Goal: Task Accomplishment & Management: Manage account settings

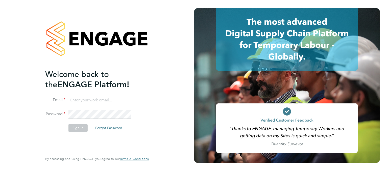
type input "kofiappiahfredrick@gmail.com"
click at [73, 128] on button "Sign In" at bounding box center [77, 128] width 19 height 8
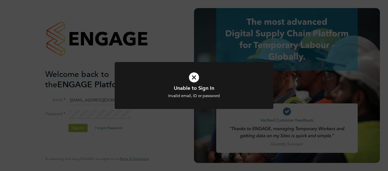
click at [153, 123] on div "Unable to Sign In Invalid email, ID or password Cancel Okay" at bounding box center [194, 85] width 388 height 171
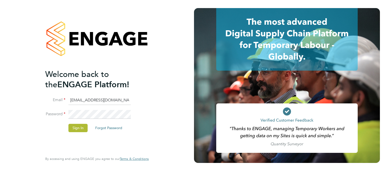
click at [85, 123] on li "Password" at bounding box center [94, 117] width 98 height 14
click at [82, 125] on button "Sign In" at bounding box center [77, 128] width 19 height 8
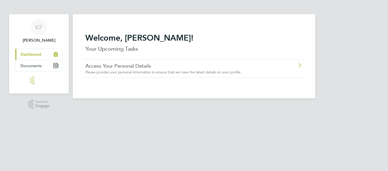
click at [30, 55] on span "Dashboard" at bounding box center [30, 54] width 21 height 5
click at [198, 73] on span "Please provide your personal information to ensure that we have the latest deta…" at bounding box center [163, 72] width 156 height 5
click at [50, 53] on link "Current page: Dashboard" at bounding box center [38, 54] width 47 height 11
click at [34, 79] on img "Main navigation" at bounding box center [39, 80] width 18 height 8
click at [54, 32] on link "[PERSON_NAME] [PERSON_NAME]" at bounding box center [38, 31] width 47 height 24
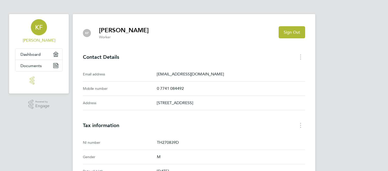
click at [54, 32] on link "[PERSON_NAME] [PERSON_NAME]" at bounding box center [38, 31] width 47 height 24
click at [32, 125] on div "[PERSON_NAME] [PERSON_NAME] Applications: Dashboard Documents .st0{fill:#C0C1C2…" at bounding box center [194, 160] width 388 height 320
click at [33, 52] on span "Dashboard" at bounding box center [30, 54] width 20 height 5
